Goal: Book appointment/travel/reservation

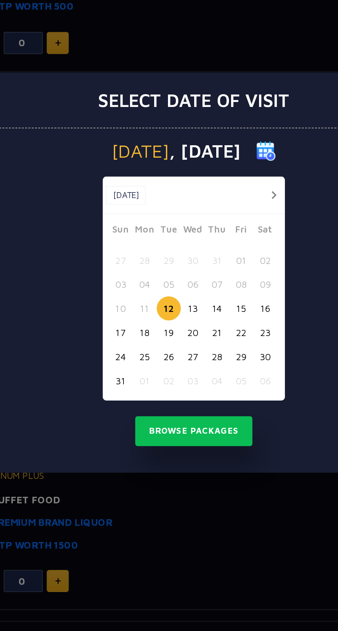
click at [168, 339] on button "13" at bounding box center [168, 334] width 13 height 13
click at [172, 400] on button "Browse Packages" at bounding box center [169, 400] width 62 height 16
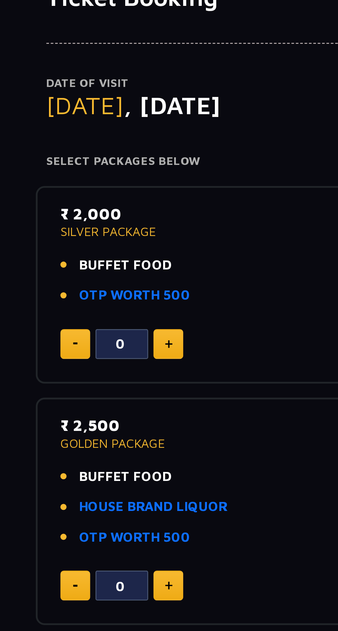
click at [87, 171] on link "OTP WORTH 500" at bounding box center [84, 175] width 44 height 8
click at [98, 194] on img at bounding box center [97, 193] width 3 height 3
click at [98, 193] on img at bounding box center [97, 193] width 3 height 3
type input "2"
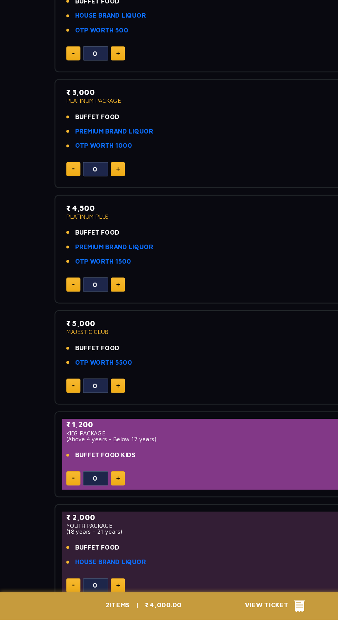
scroll to position [360, 0]
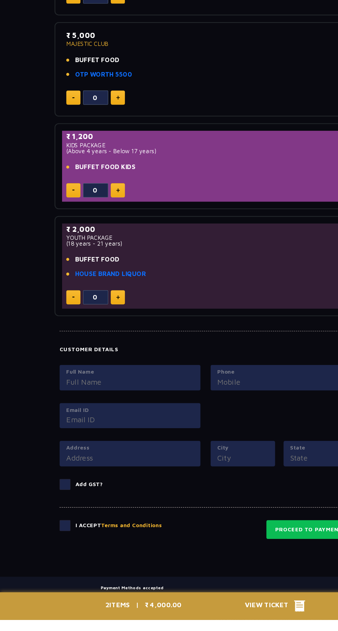
click at [78, 436] on input "Full Name" at bounding box center [107, 435] width 105 height 9
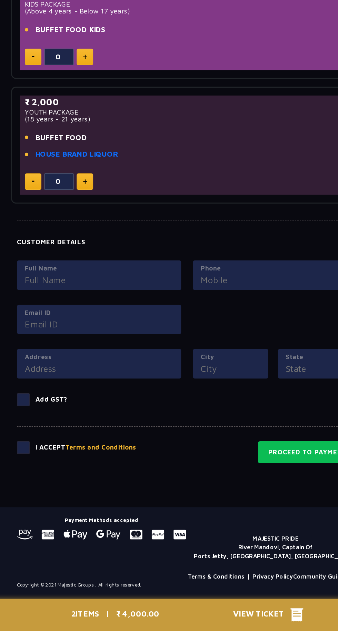
scroll to position [412, 0]
